Goal: Task Accomplishment & Management: Use online tool/utility

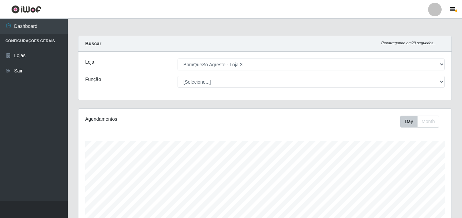
select select "215"
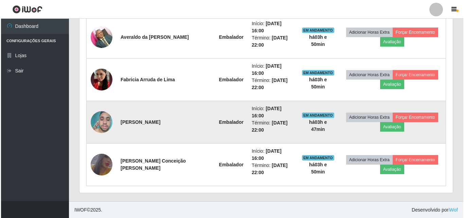
scroll to position [282, 0]
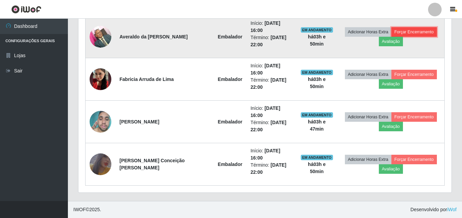
click at [412, 31] on button "Forçar Encerramento" at bounding box center [415, 32] width 46 height 10
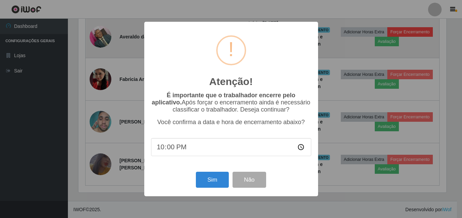
scroll to position [141, 370]
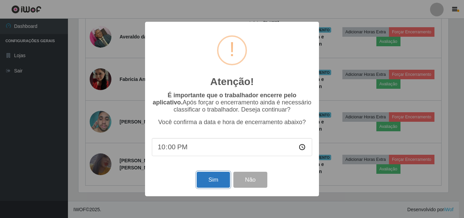
click at [207, 180] on button "Sim" at bounding box center [213, 180] width 33 height 16
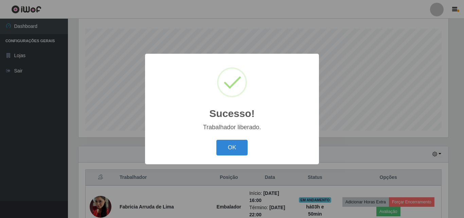
click at [222, 139] on div "OK Cancel" at bounding box center [232, 147] width 160 height 19
click at [246, 145] on button "OK" at bounding box center [232, 148] width 32 height 16
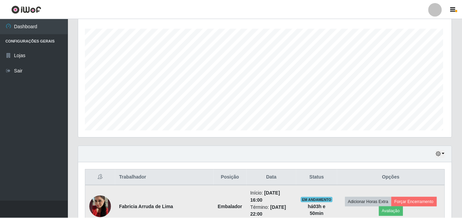
scroll to position [141, 373]
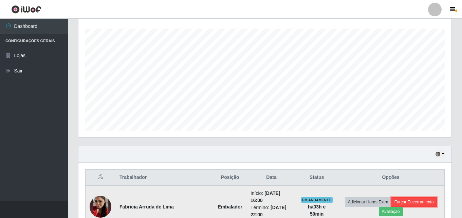
click at [427, 203] on button "Forçar Encerramento" at bounding box center [415, 202] width 46 height 10
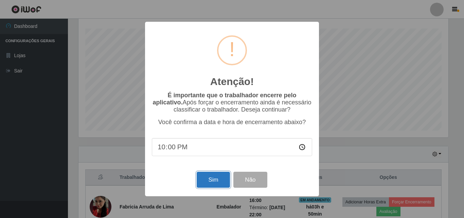
click at [210, 181] on button "Sim" at bounding box center [213, 180] width 33 height 16
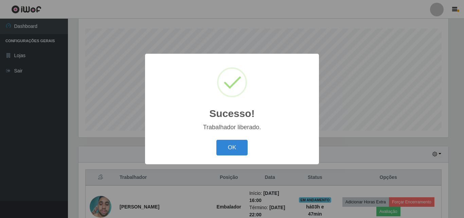
click at [240, 157] on div "OK Cancel" at bounding box center [232, 147] width 160 height 19
click at [238, 155] on button "OK" at bounding box center [232, 148] width 32 height 16
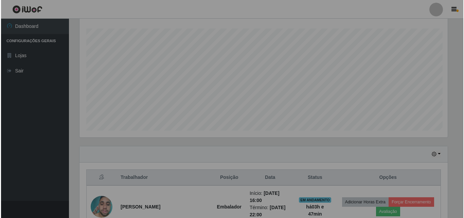
scroll to position [141, 373]
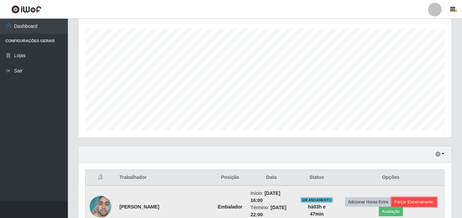
click at [422, 198] on button "Forçar Encerramento" at bounding box center [415, 202] width 46 height 10
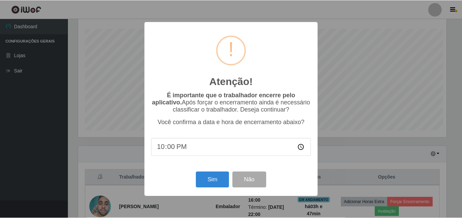
scroll to position [141, 370]
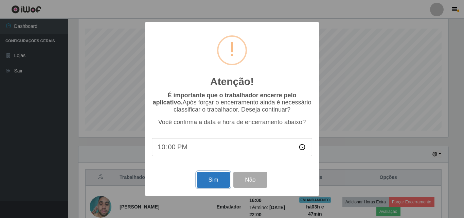
click at [216, 182] on button "Sim" at bounding box center [213, 180] width 33 height 16
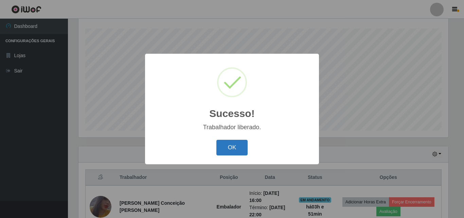
click at [233, 144] on button "OK" at bounding box center [232, 148] width 32 height 16
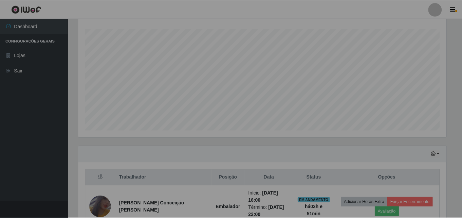
scroll to position [141, 373]
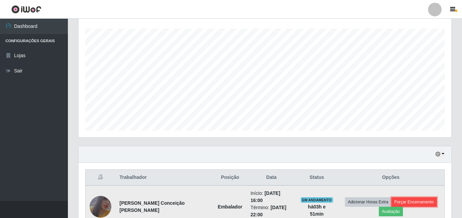
click at [418, 204] on button "Forçar Encerramento" at bounding box center [415, 202] width 46 height 10
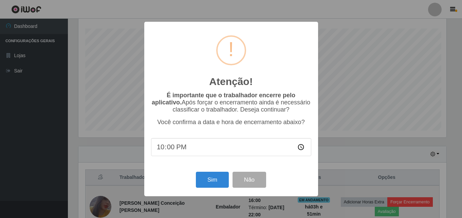
scroll to position [0, 0]
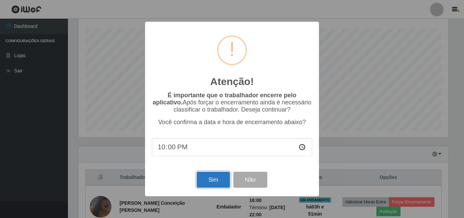
click at [215, 179] on button "Sim" at bounding box center [213, 180] width 33 height 16
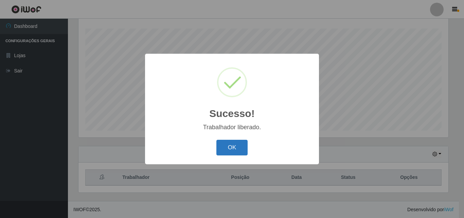
click at [234, 145] on button "OK" at bounding box center [232, 148] width 32 height 16
